Goal: Obtain resource: Obtain resource

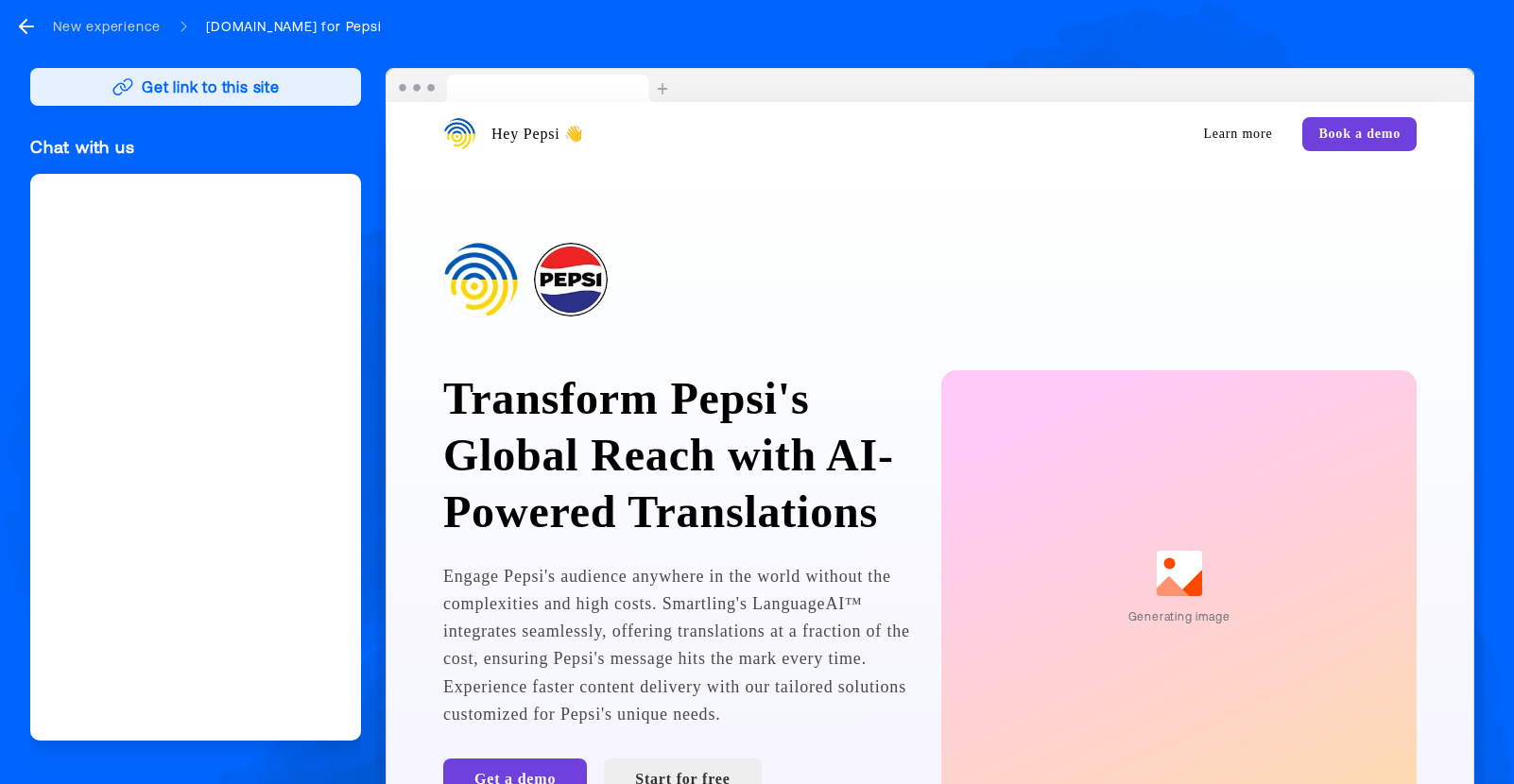
click at [246, 86] on button "Get link to this site" at bounding box center [195, 87] width 331 height 38
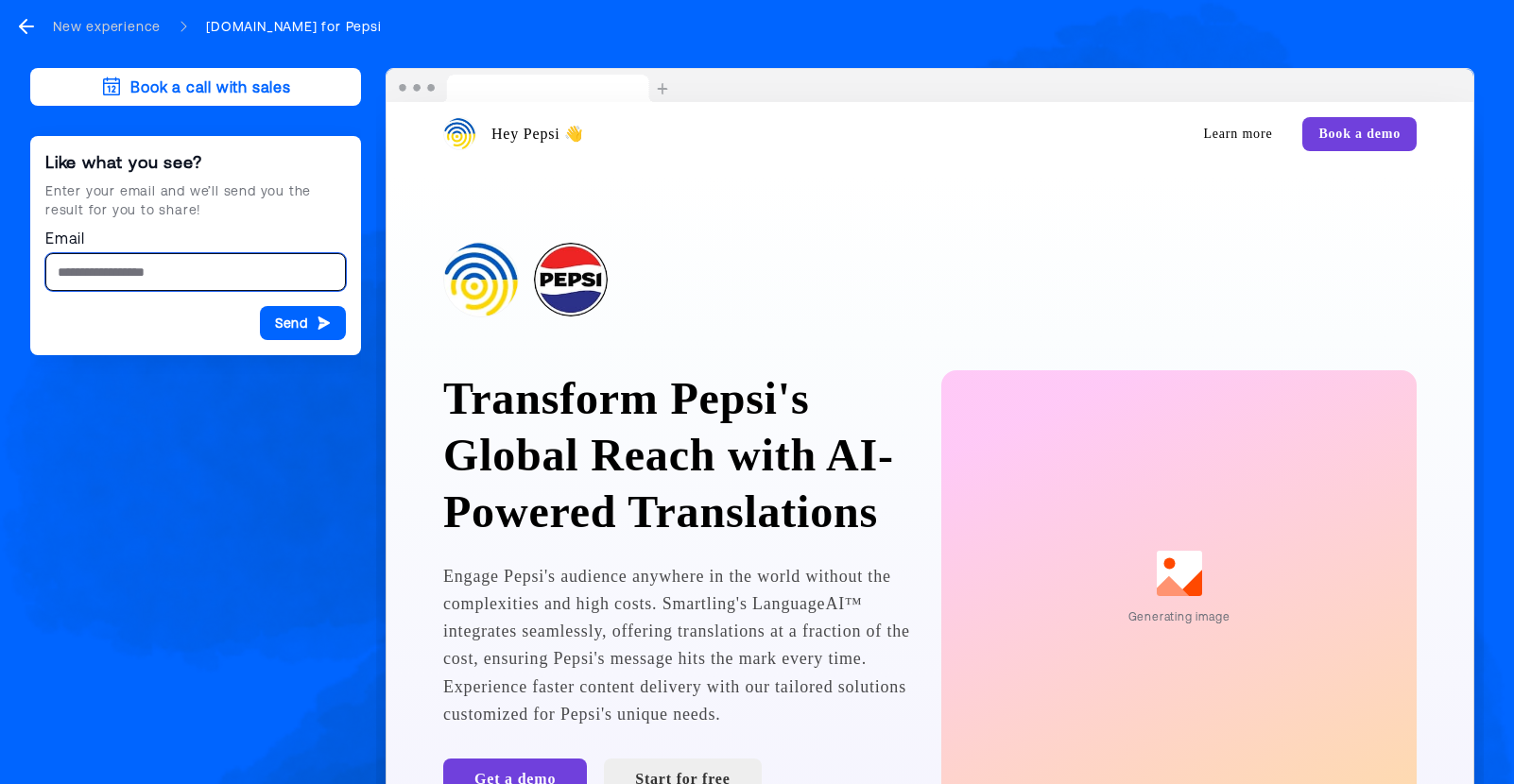
click at [163, 268] on input "Email" at bounding box center [196, 272] width 301 height 38
type input "**********"
click at [283, 326] on button "Send" at bounding box center [303, 323] width 86 height 34
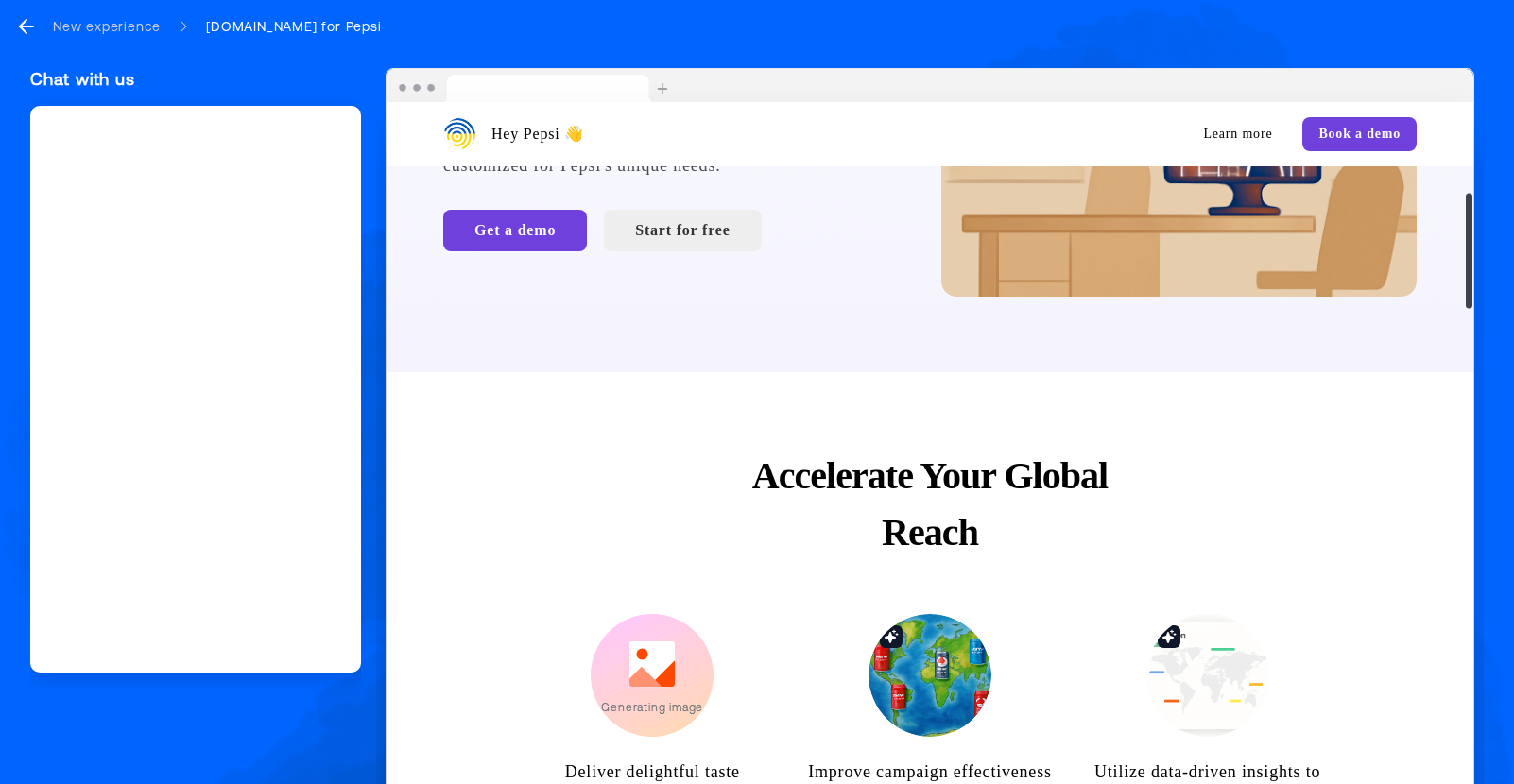
scroll to position [553, 0]
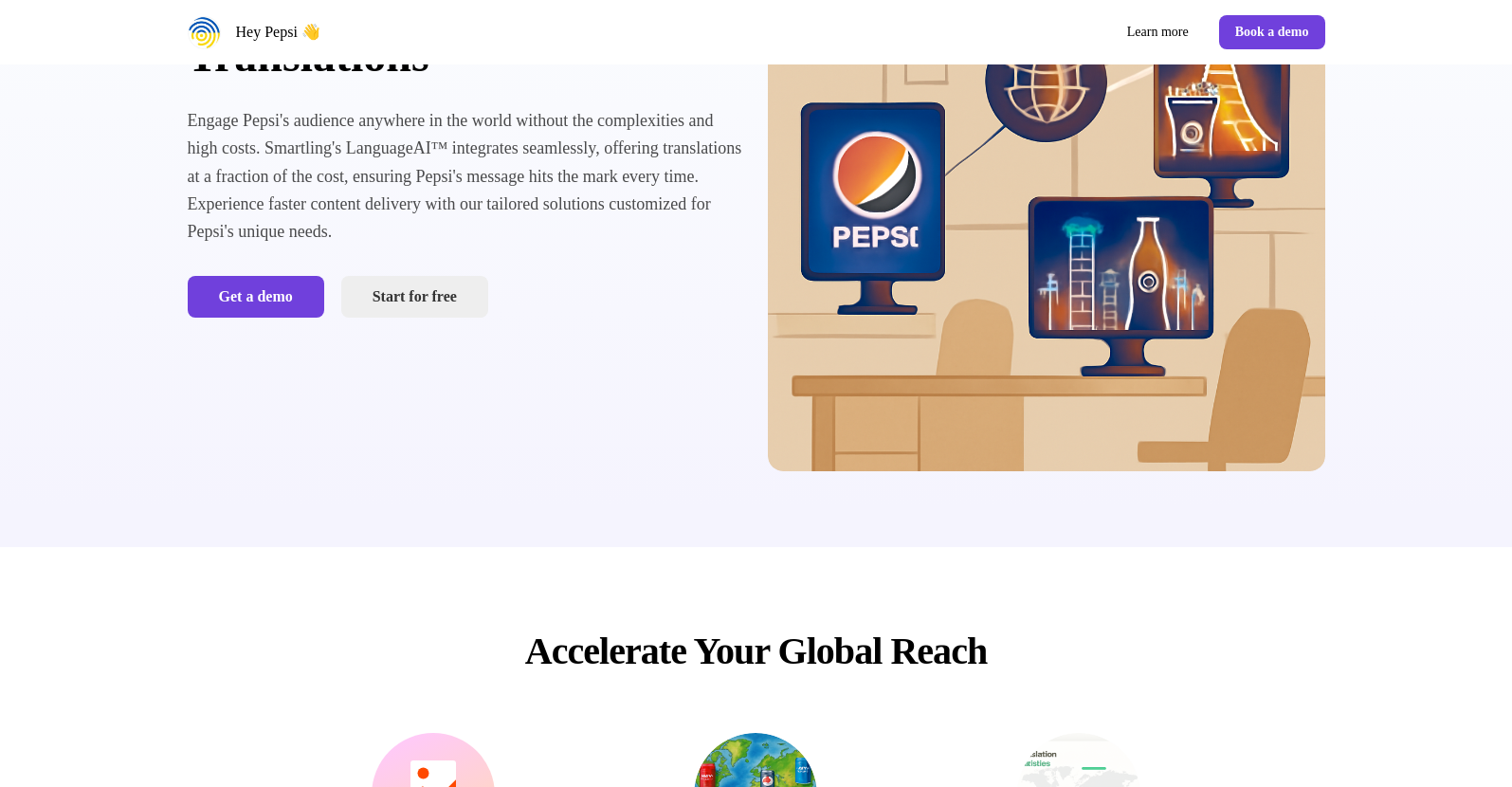
scroll to position [359, 0]
